Goal: Information Seeking & Learning: Learn about a topic

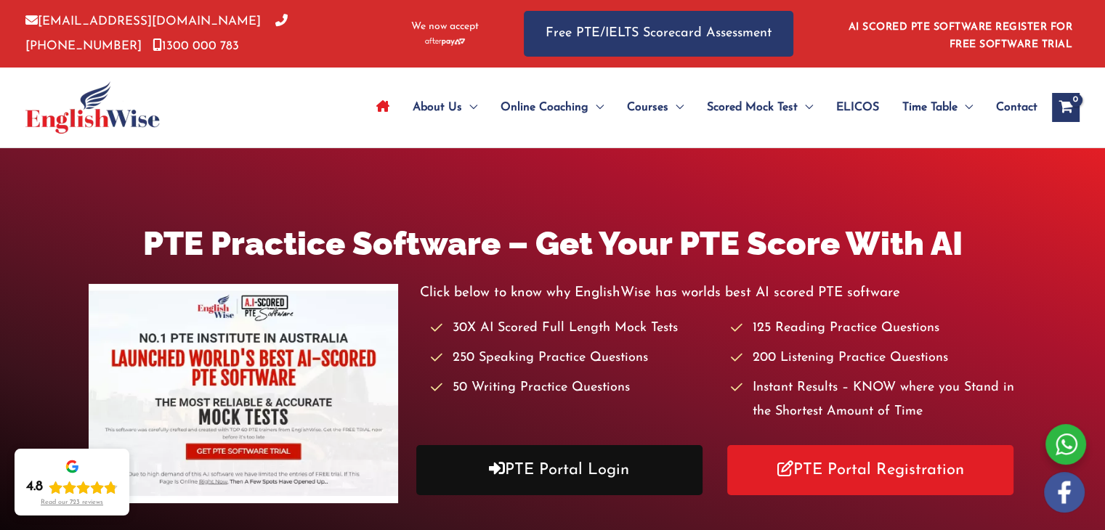
click at [609, 473] on link "PTE Portal Login" at bounding box center [559, 470] width 286 height 50
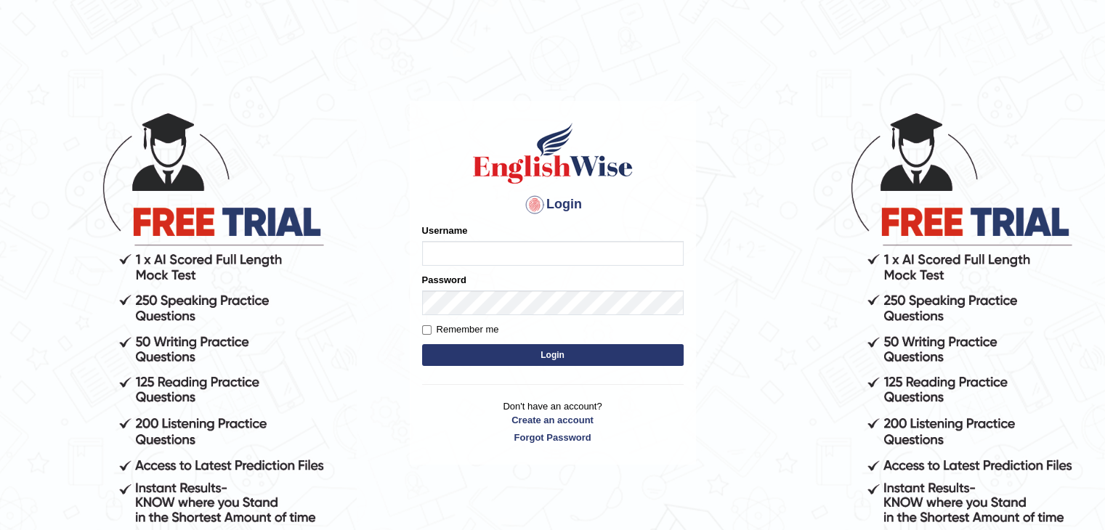
type input "shyn3756"
click at [424, 330] on input "Remember me" at bounding box center [426, 329] width 9 height 9
checkbox input "true"
click at [553, 352] on button "Login" at bounding box center [553, 355] width 262 height 22
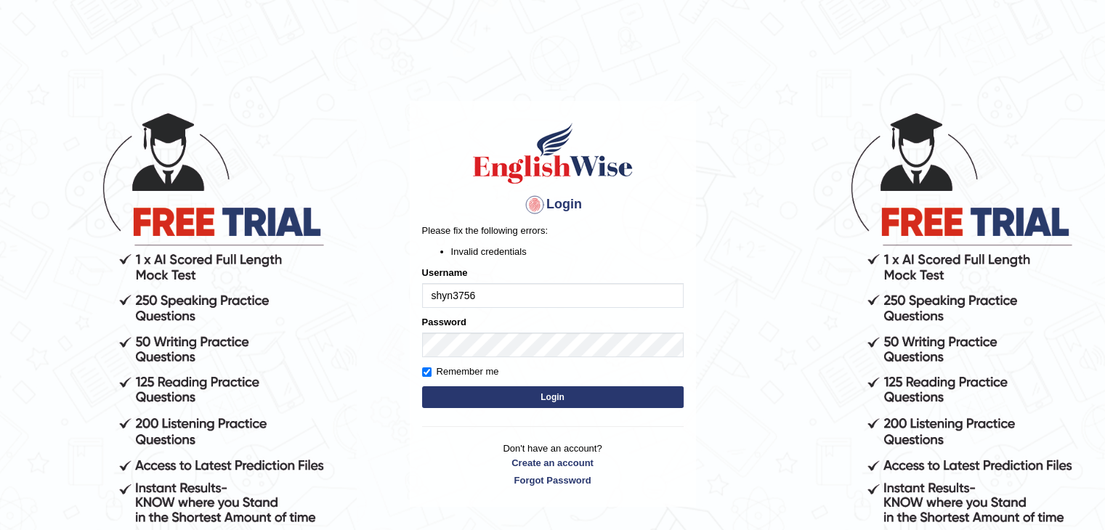
click at [546, 399] on button "Login" at bounding box center [553, 397] width 262 height 22
click at [536, 399] on button "Login" at bounding box center [553, 397] width 262 height 22
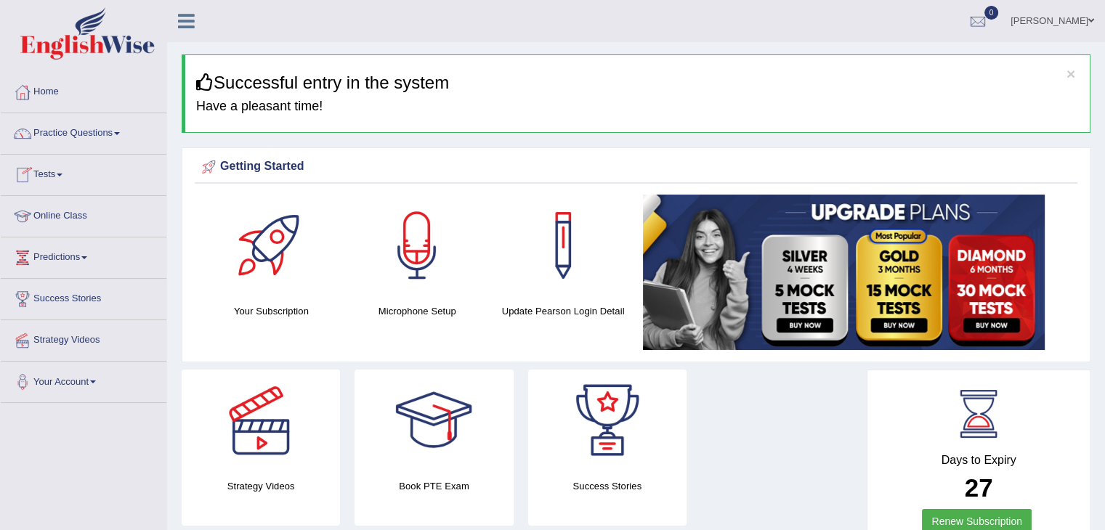
click at [84, 131] on link "Practice Questions" at bounding box center [84, 131] width 166 height 36
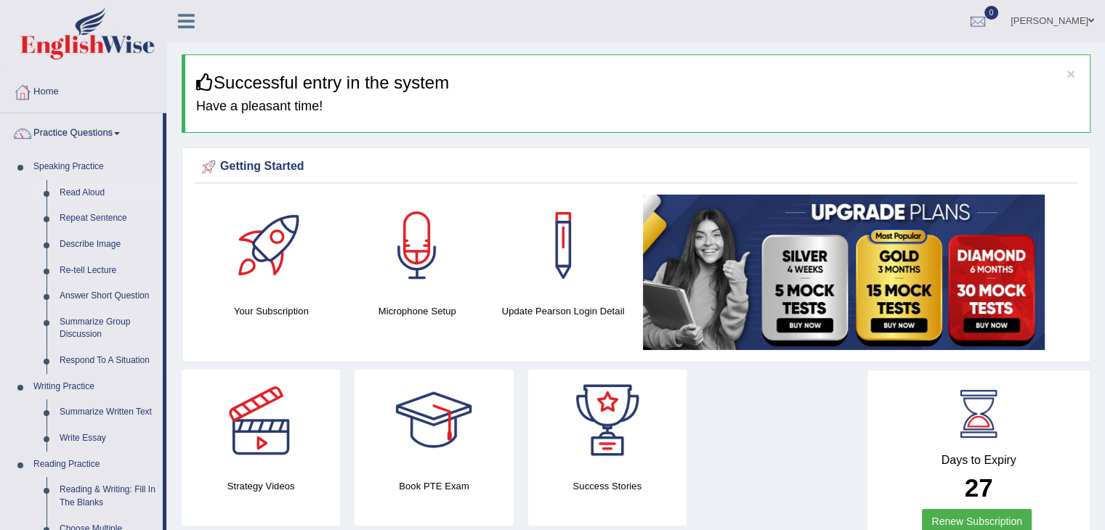
click at [74, 193] on link "Read Aloud" at bounding box center [108, 193] width 110 height 26
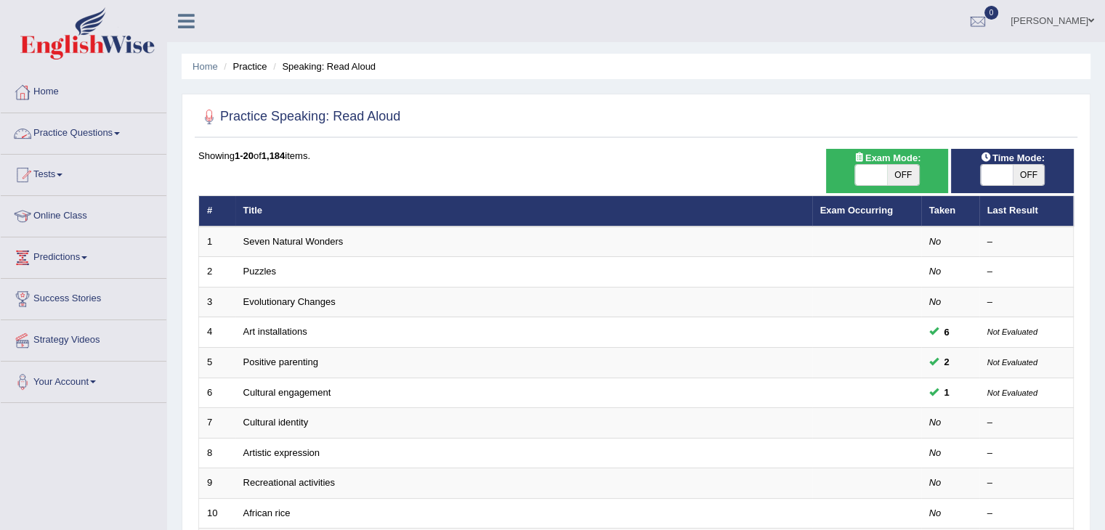
click at [46, 89] on link "Home" at bounding box center [84, 90] width 166 height 36
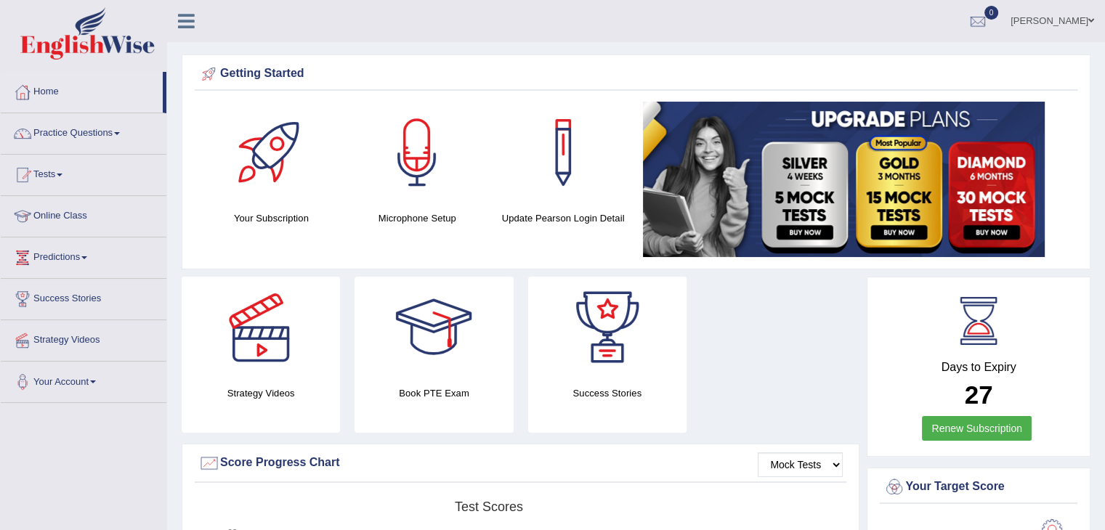
click at [64, 340] on link "Strategy Videos" at bounding box center [84, 338] width 166 height 36
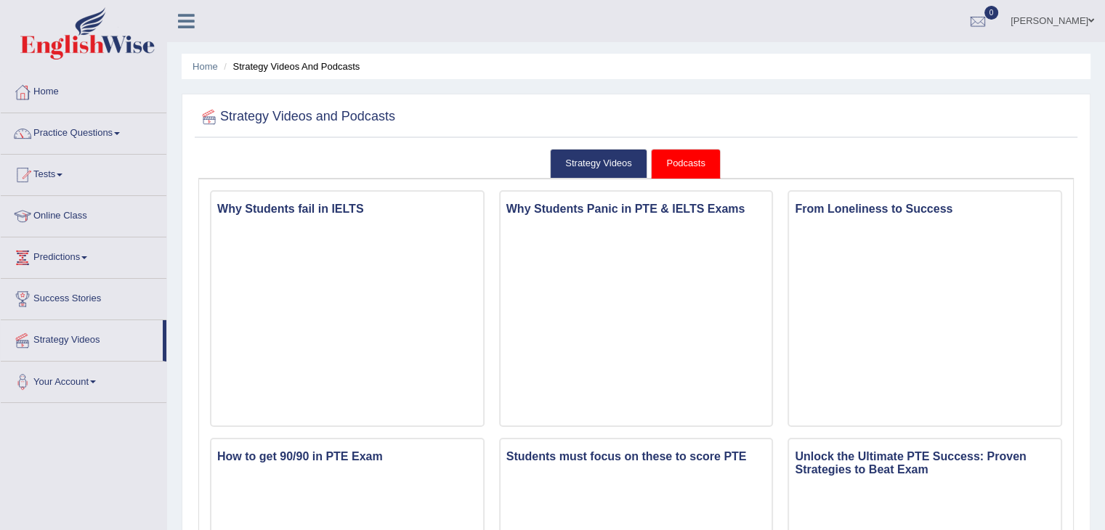
click at [57, 300] on link "Success Stories" at bounding box center [84, 297] width 166 height 36
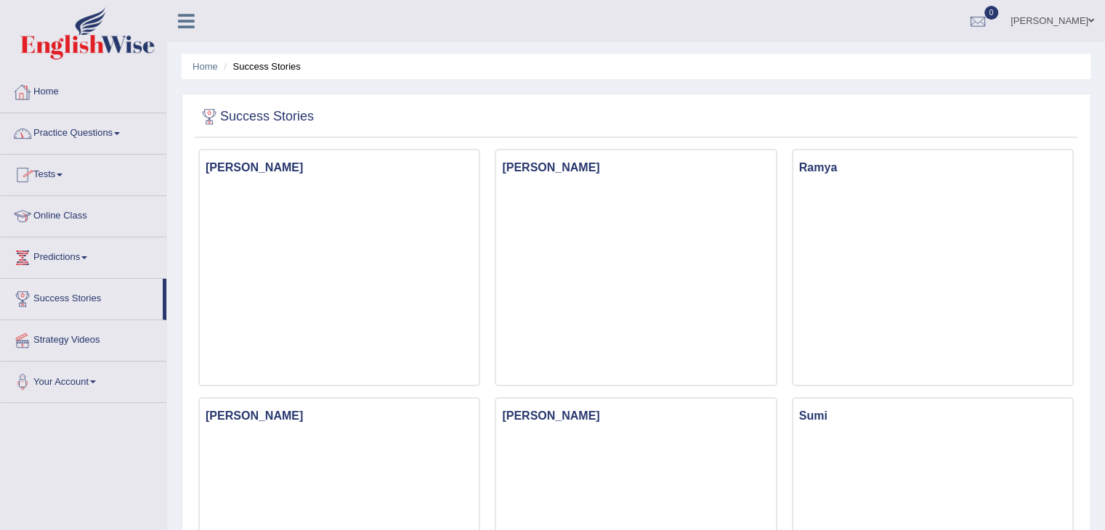
click at [46, 94] on link "Home" at bounding box center [84, 90] width 166 height 36
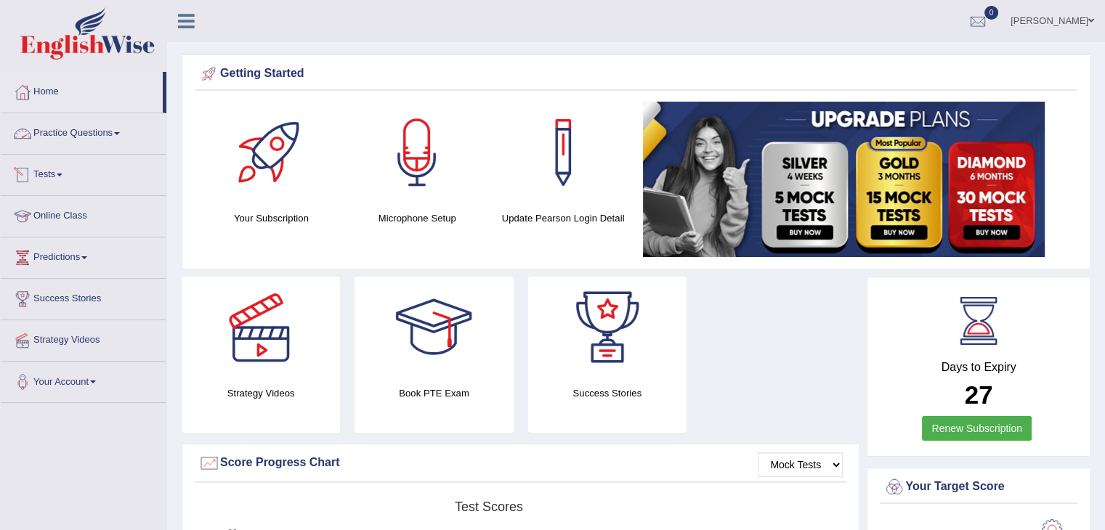
click at [49, 177] on link "Tests" at bounding box center [84, 173] width 166 height 36
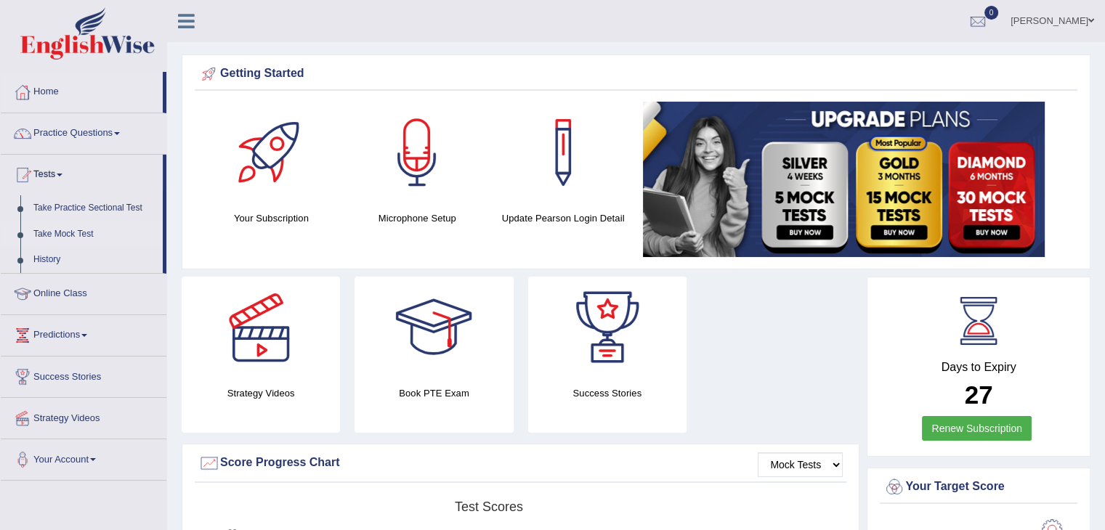
click at [62, 232] on link "Take Mock Test" at bounding box center [95, 235] width 136 height 26
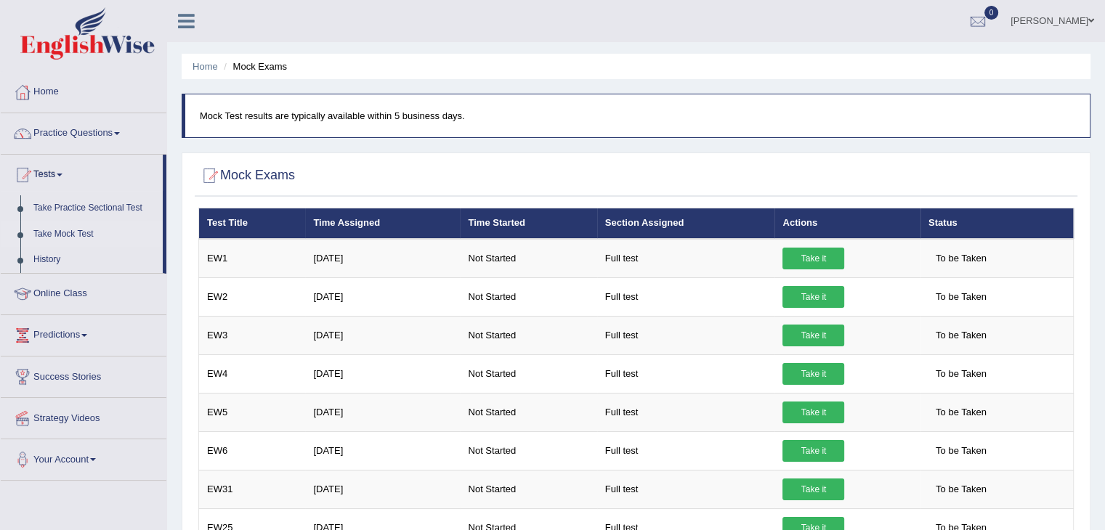
click at [39, 92] on link "Home" at bounding box center [84, 90] width 166 height 36
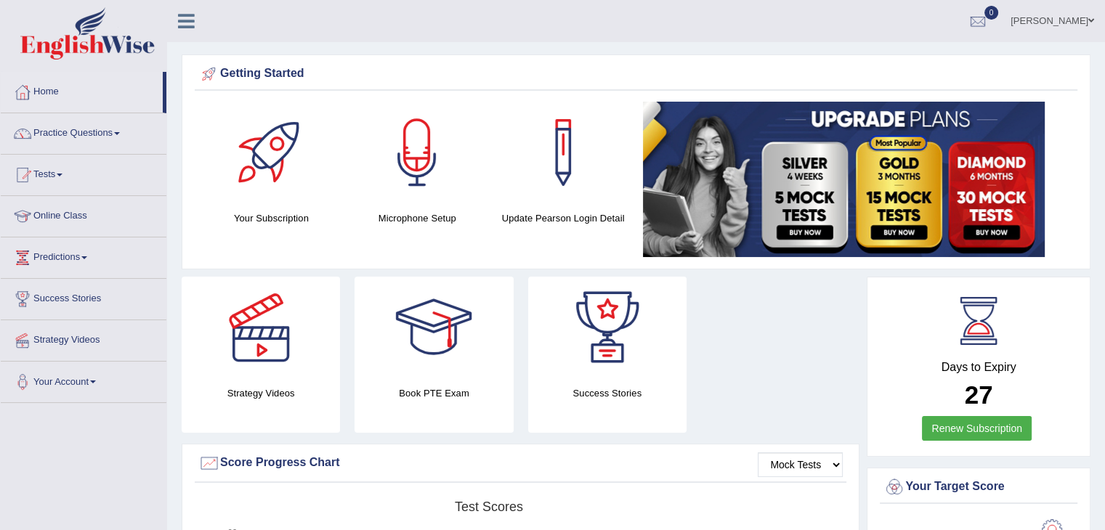
click at [57, 137] on link "Practice Questions" at bounding box center [84, 131] width 166 height 36
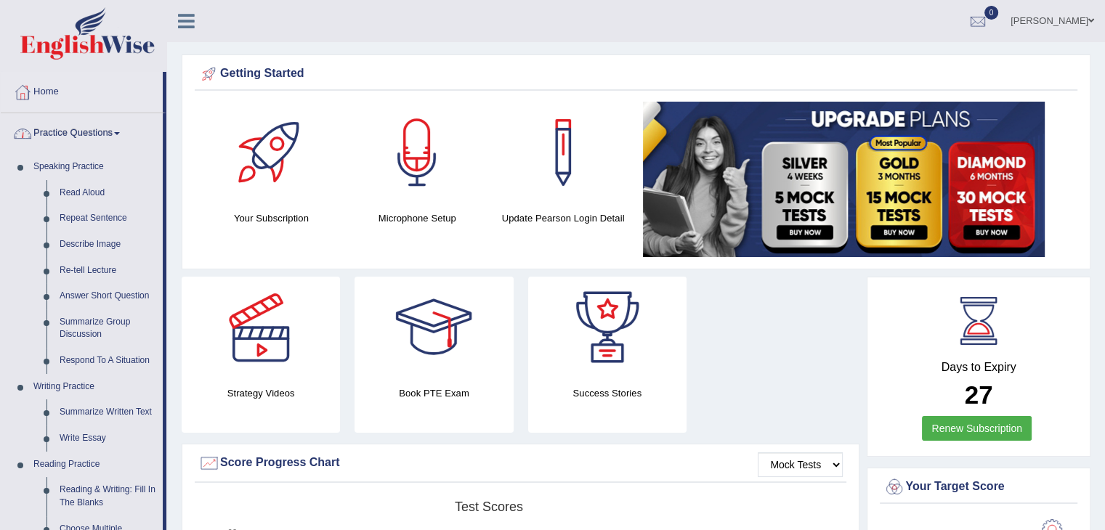
click at [63, 129] on link "Practice Questions" at bounding box center [82, 131] width 162 height 36
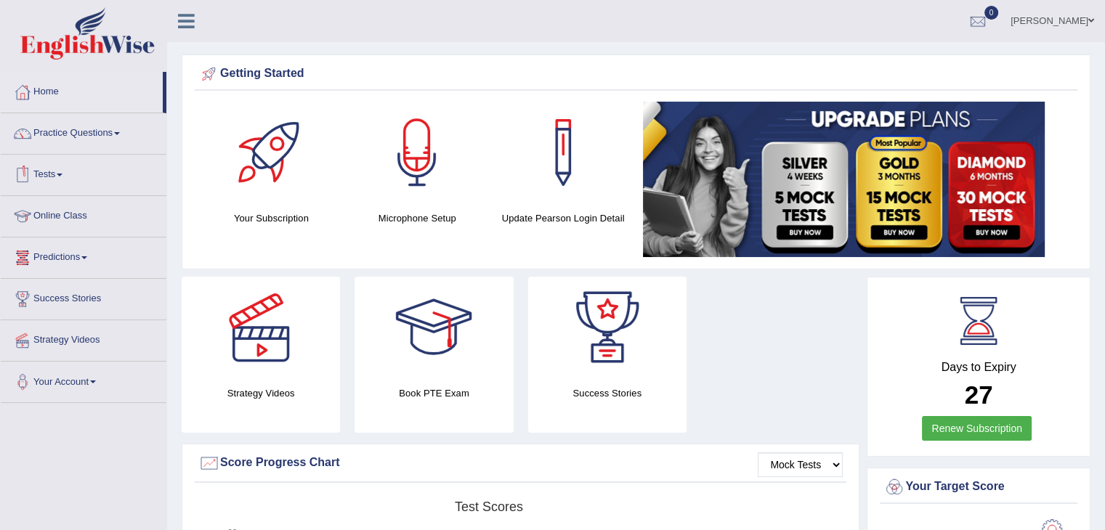
click at [49, 173] on link "Tests" at bounding box center [84, 173] width 166 height 36
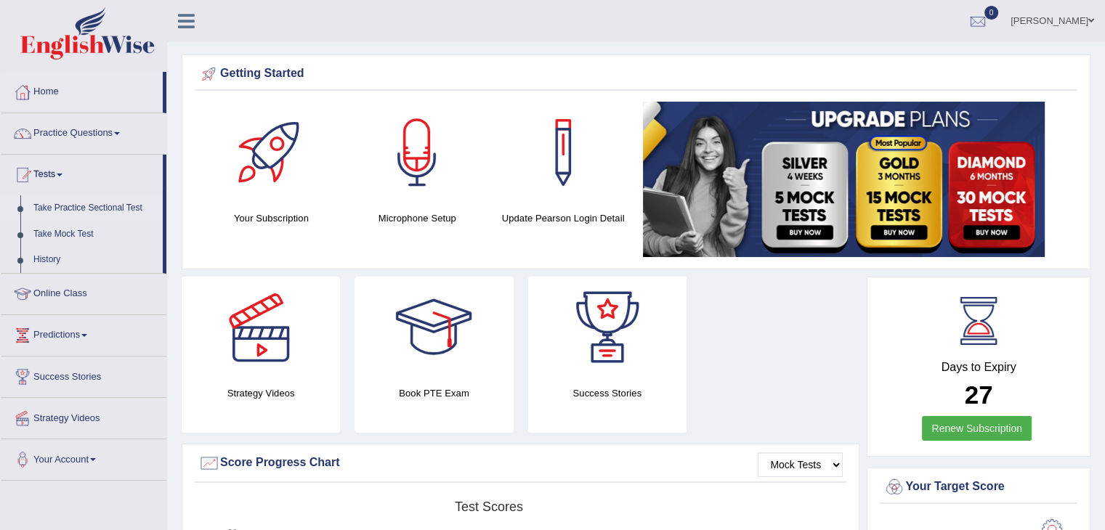
click at [66, 207] on link "Take Practice Sectional Test" at bounding box center [95, 208] width 136 height 26
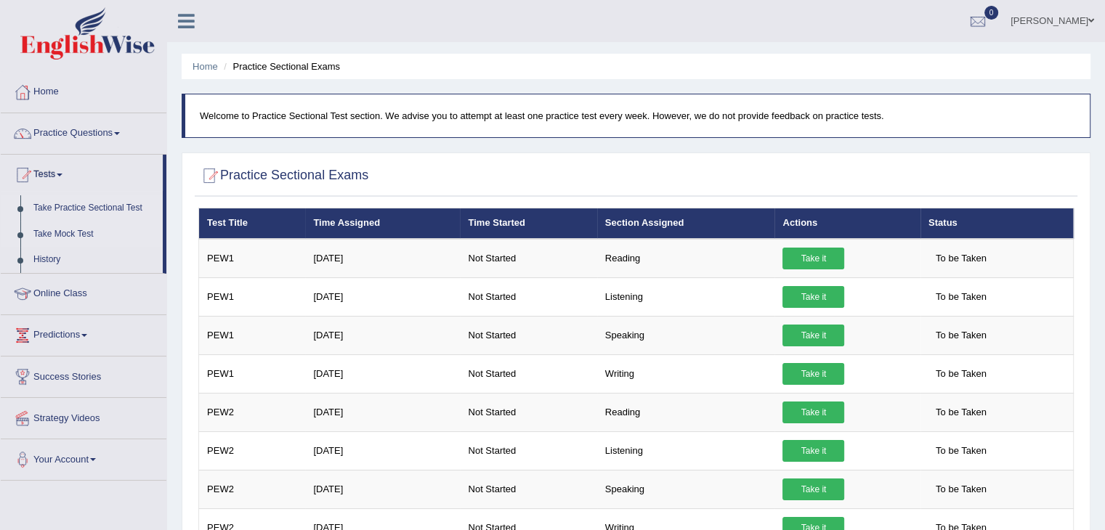
click at [54, 235] on link "Take Mock Test" at bounding box center [95, 235] width 136 height 26
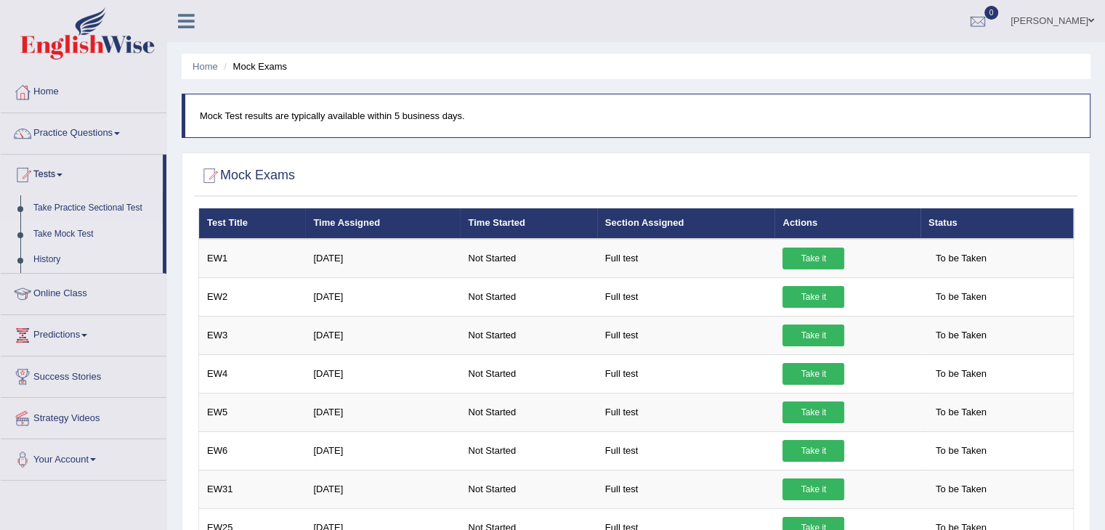
click at [46, 258] on link "History" at bounding box center [95, 260] width 136 height 26
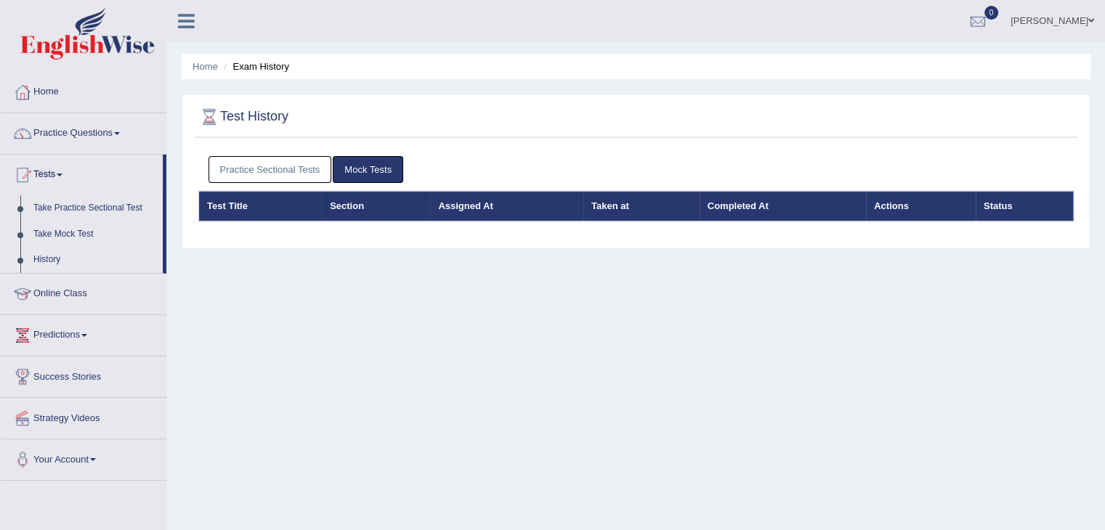
click at [63, 331] on link "Predictions" at bounding box center [84, 333] width 166 height 36
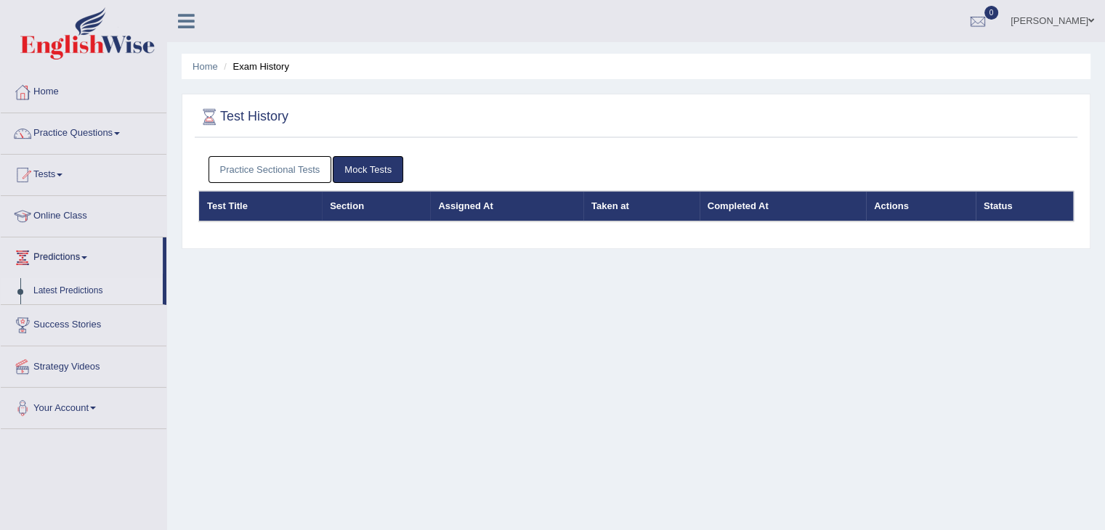
click at [69, 291] on link "Latest Predictions" at bounding box center [95, 291] width 136 height 26
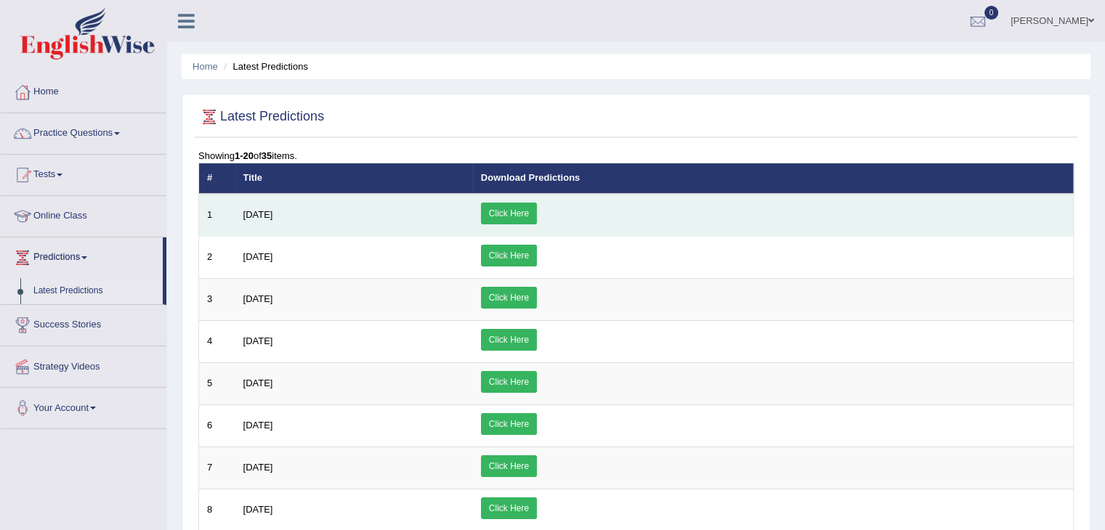
click at [537, 216] on link "Click Here" at bounding box center [509, 214] width 56 height 22
click at [481, 203] on link "Click Here" at bounding box center [509, 214] width 56 height 22
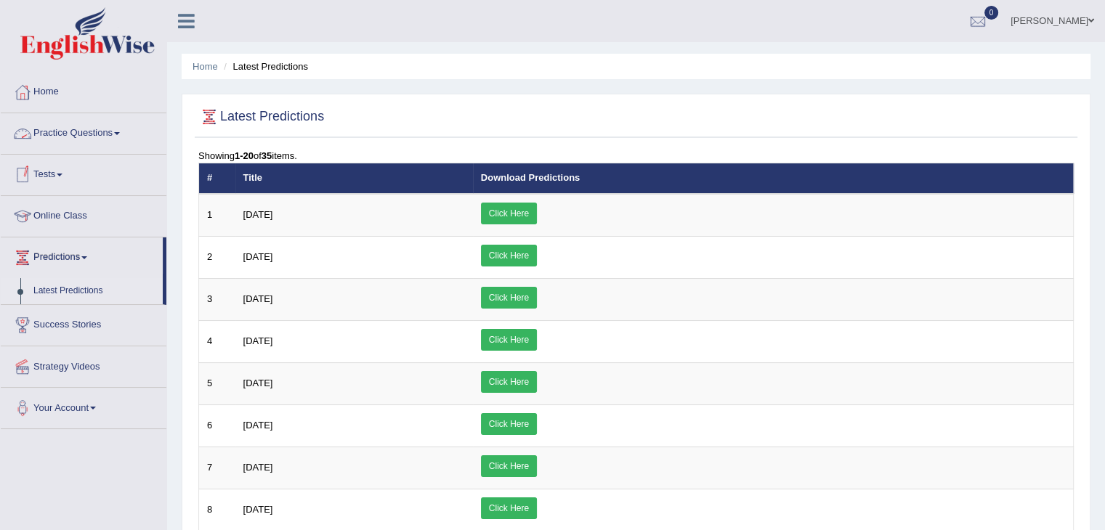
click at [101, 131] on link "Practice Questions" at bounding box center [84, 131] width 166 height 36
